Goal: Task Accomplishment & Management: Use online tool/utility

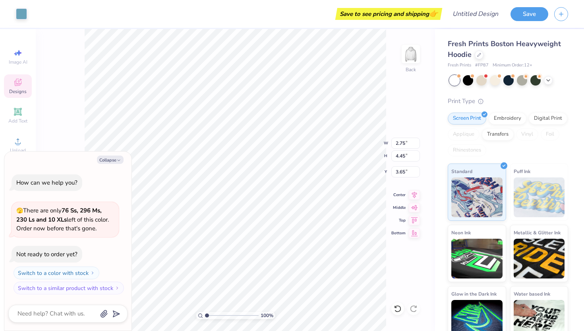
type textarea "x"
type input "2.73"
type input "4.40"
type input "3.81"
type textarea "x"
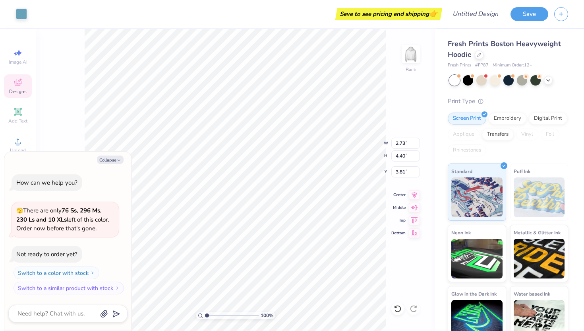
type input "3.70"
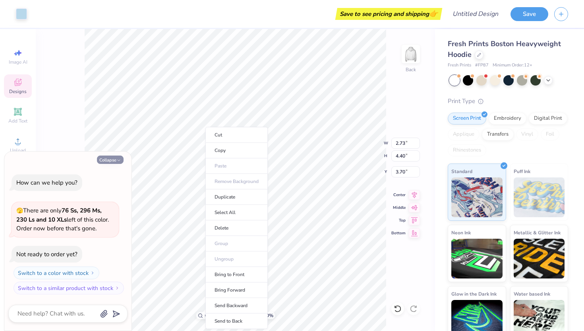
click at [107, 158] on button "Collapse" at bounding box center [110, 159] width 27 height 8
type textarea "x"
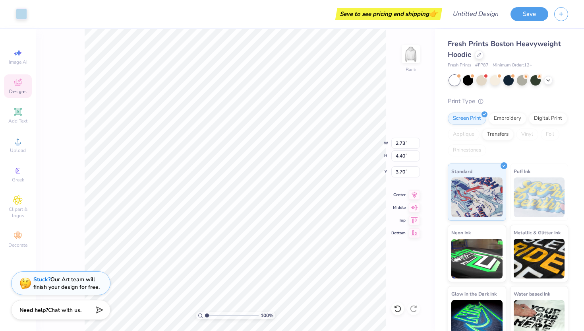
type input "2.54"
type input "4.21"
type input "3.89"
type input "2.54"
type input "4.21"
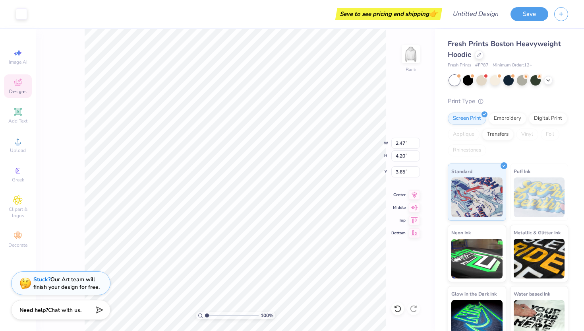
type input "3.89"
type input "3.41"
type input "4.96"
click at [504, 128] on div "Screen Print Embroidery Digital Print Applique Transfers Vinyl Foil Rhinestones" at bounding box center [508, 134] width 120 height 44
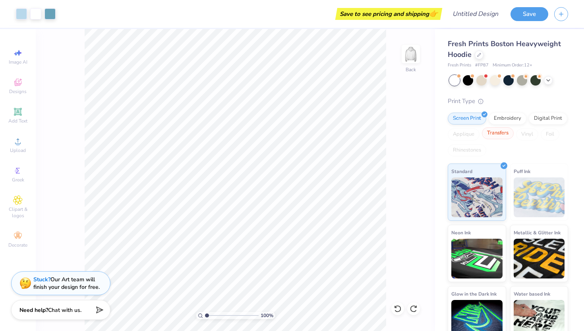
click at [502, 133] on div "Transfers" at bounding box center [498, 133] width 32 height 12
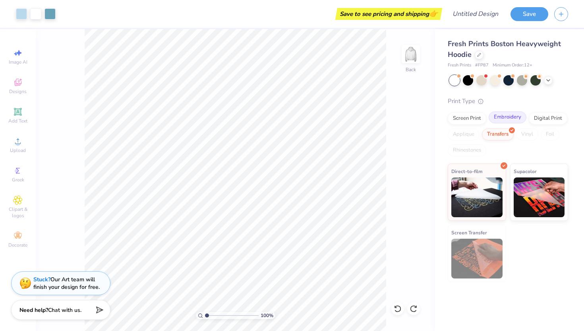
click at [496, 119] on div "Embroidery" at bounding box center [508, 117] width 38 height 12
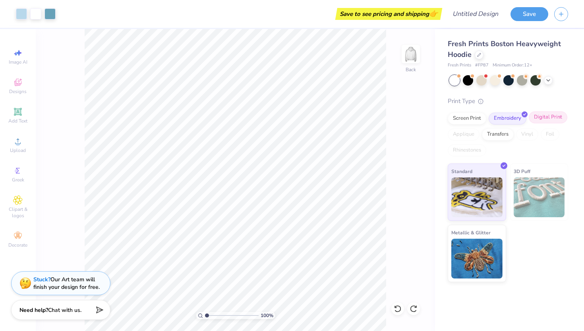
click at [549, 116] on div "Digital Print" at bounding box center [548, 117] width 39 height 12
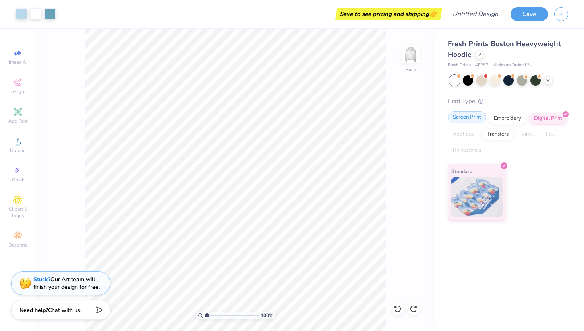
click at [471, 119] on div "Screen Print" at bounding box center [467, 117] width 39 height 12
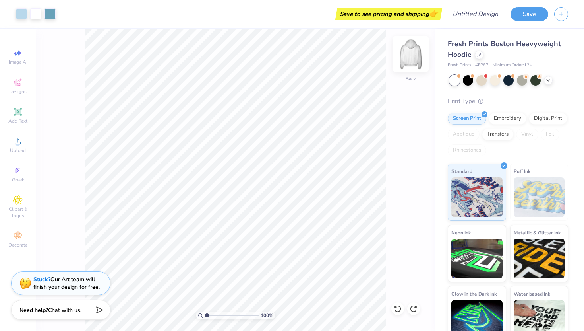
click at [408, 56] on img at bounding box center [411, 54] width 32 height 32
click at [408, 55] on img at bounding box center [411, 54] width 32 height 32
click at [16, 56] on icon at bounding box center [18, 53] width 10 height 10
select select "4"
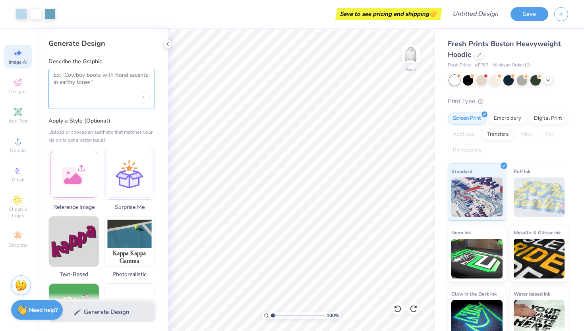
click at [79, 77] on textarea at bounding box center [102, 82] width 96 height 20
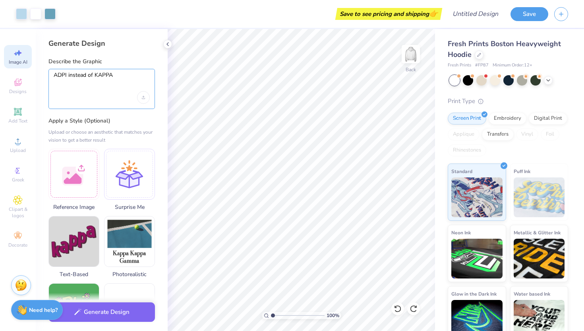
type textarea "ADPI instead of KAPPA"
click at [121, 100] on div "ADPI instead of KAPPA" at bounding box center [101, 89] width 107 height 40
click at [163, 81] on div "Generate Design Describe the Graphic ADPI instead of KAPPA Apply a Style (Optio…" at bounding box center [102, 180] width 132 height 302
click at [101, 308] on button "Generate Design" at bounding box center [101, 309] width 107 height 19
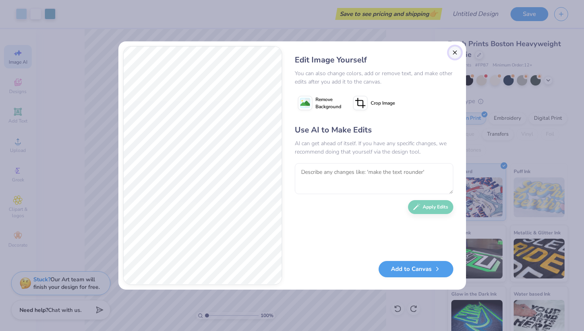
click at [454, 52] on button "Close" at bounding box center [455, 52] width 13 height 13
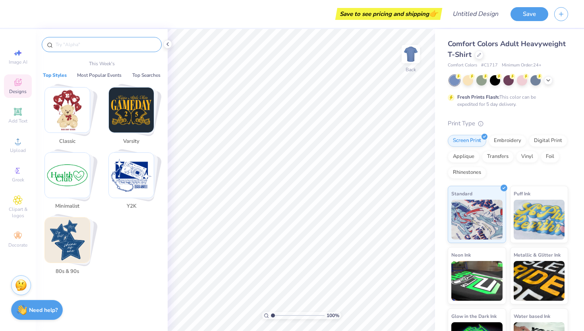
click at [78, 43] on input "text" at bounding box center [106, 45] width 102 height 8
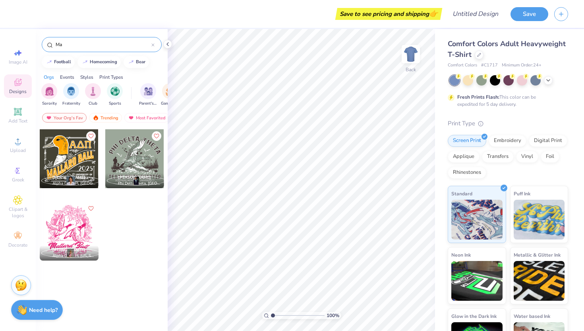
type input "M"
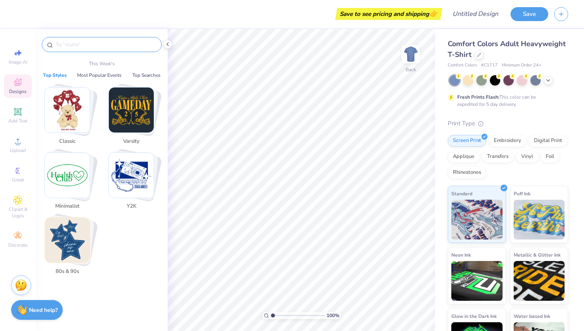
click at [69, 119] on img "Stack Card Button Classic" at bounding box center [67, 109] width 45 height 45
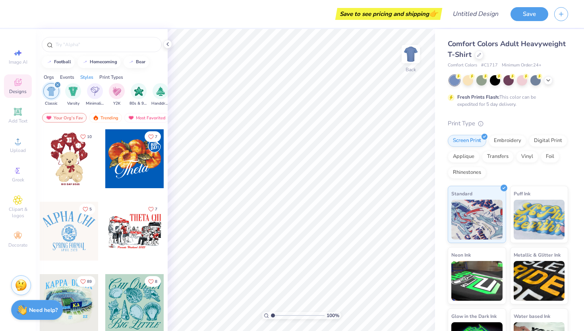
scroll to position [0, 416]
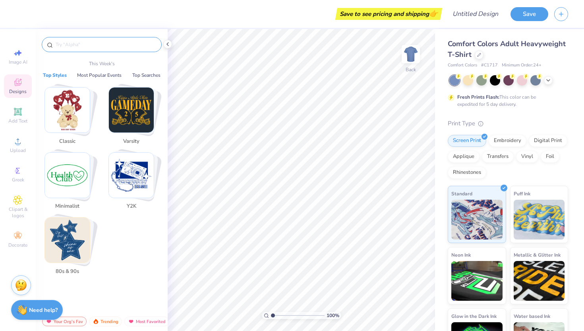
click at [73, 45] on input "text" at bounding box center [106, 45] width 102 height 8
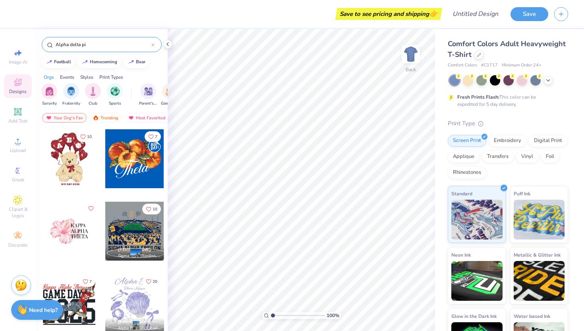
type input "Alpha delta pi"
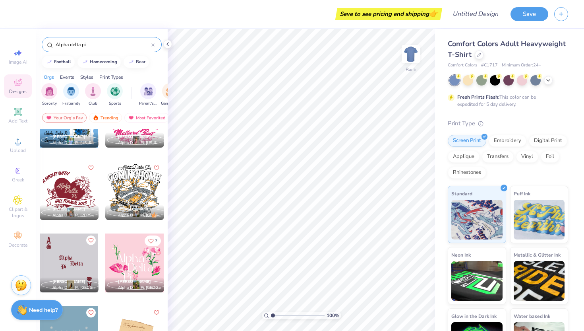
scroll to position [380, 0]
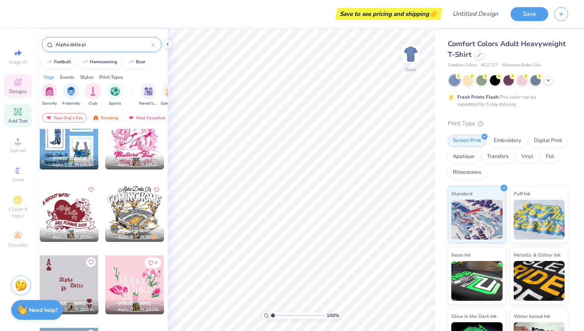
click at [20, 114] on icon at bounding box center [18, 112] width 8 height 8
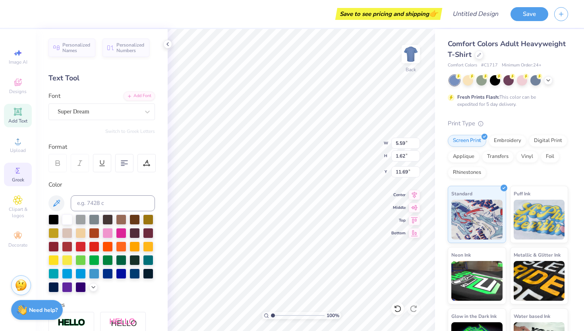
click at [15, 176] on span "Greek" at bounding box center [18, 179] width 12 height 6
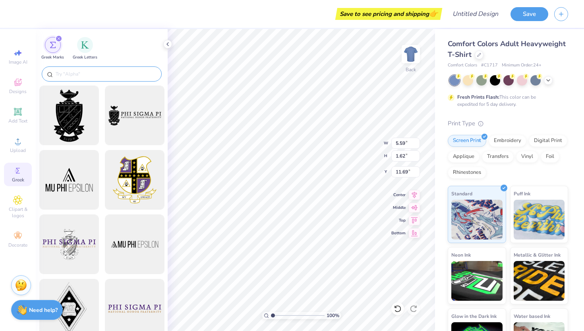
click at [81, 74] on input "text" at bounding box center [106, 74] width 102 height 8
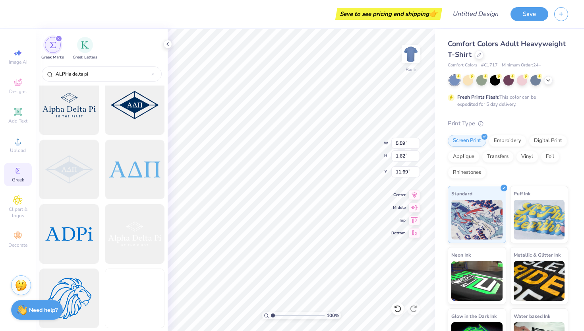
scroll to position [491, 0]
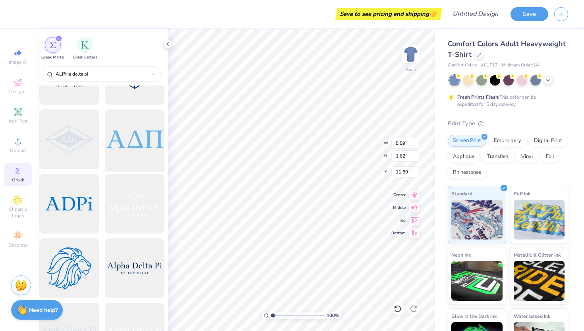
type input "ALPHa delta pi"
click at [131, 138] on div at bounding box center [135, 140] width 66 height 66
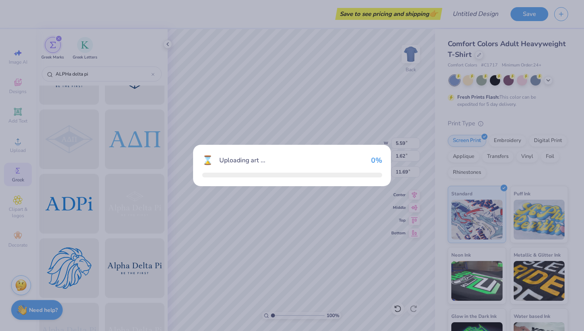
type input "14.17"
type input "4.45"
type input "3.00"
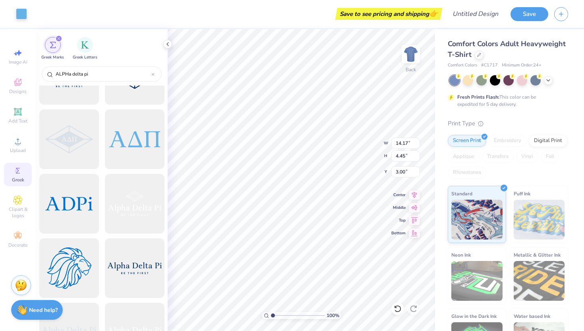
type input "5.59"
type input "1.62"
type input "11.69"
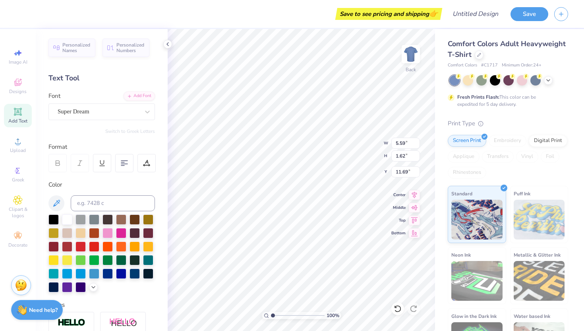
type textarea "XT"
click at [550, 79] on icon at bounding box center [548, 79] width 6 height 6
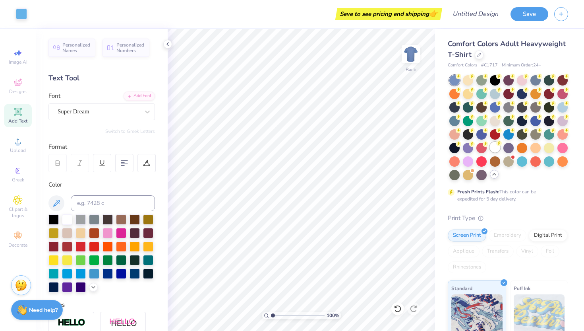
click at [496, 150] on div at bounding box center [495, 147] width 10 height 10
type input "4.79"
type input "1.51"
type input "3.00"
